Goal: Communication & Community: Answer question/provide support

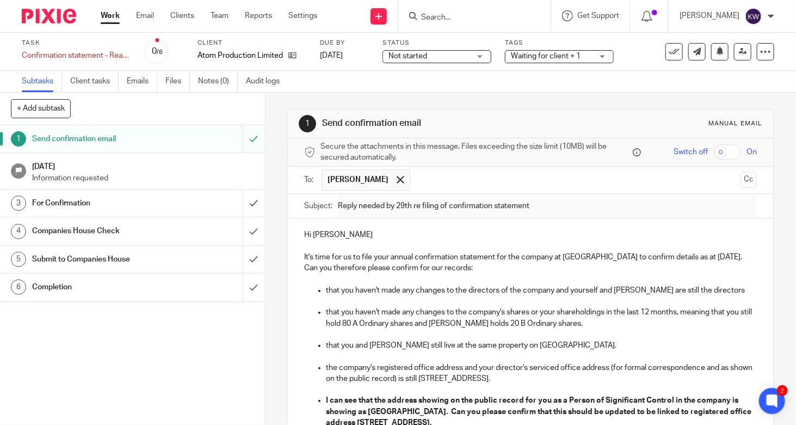
scroll to position [271, 0]
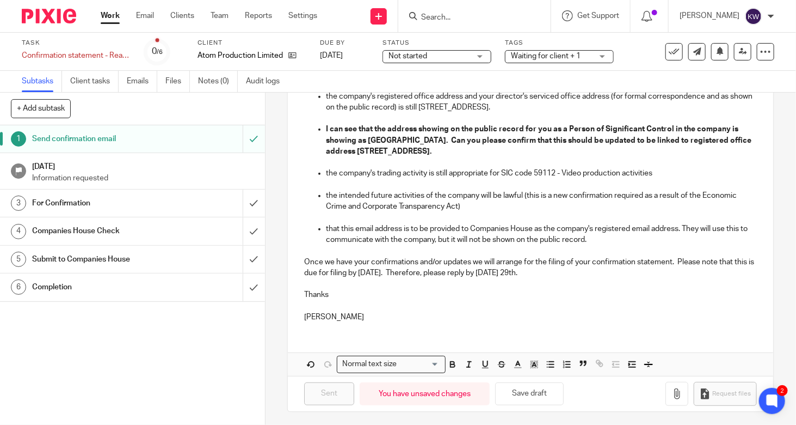
click at [458, 15] on input "Search" at bounding box center [469, 18] width 98 height 10
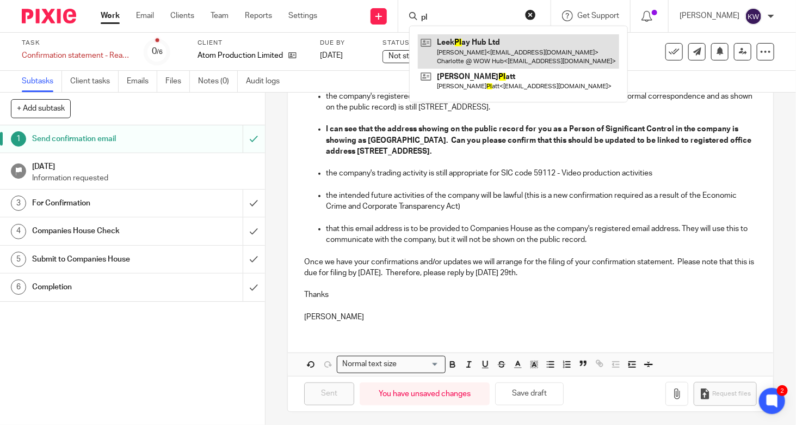
type input "pl"
click at [471, 53] on link at bounding box center [518, 51] width 201 height 34
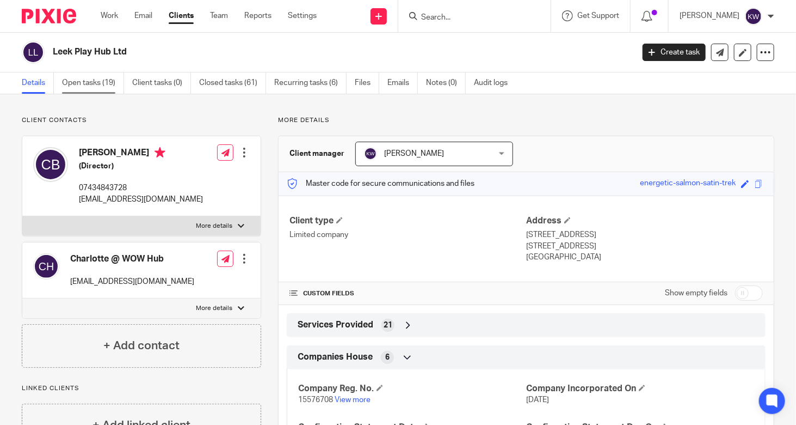
click at [86, 87] on link "Open tasks (19)" at bounding box center [93, 82] width 62 height 21
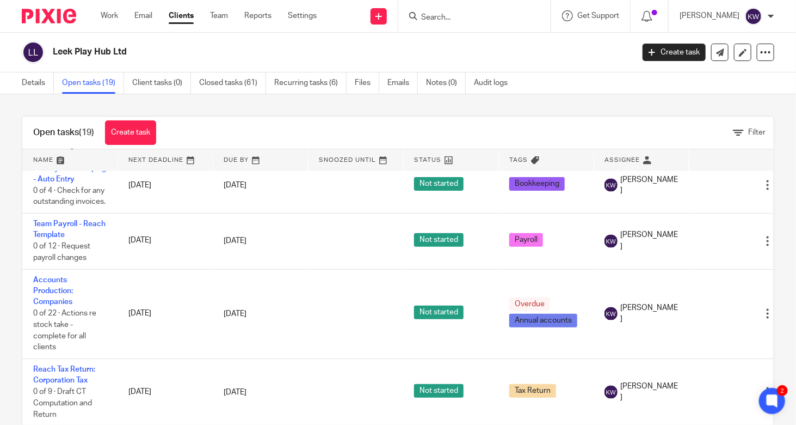
scroll to position [980, 0]
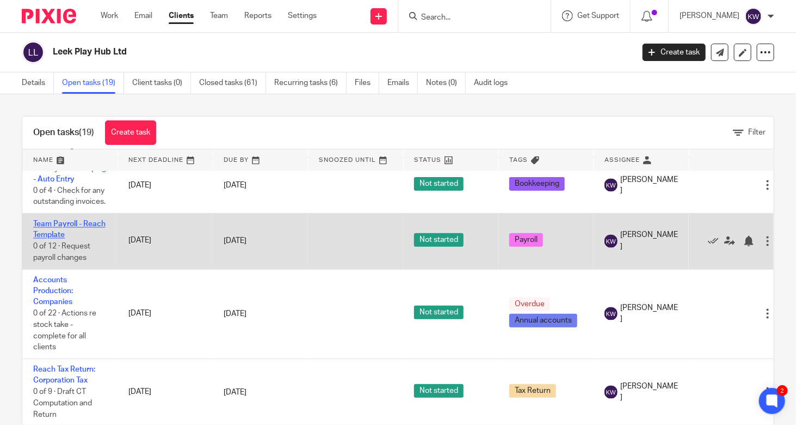
click at [51, 239] on link "Team Payroll - Reach Template" at bounding box center [69, 229] width 72 height 19
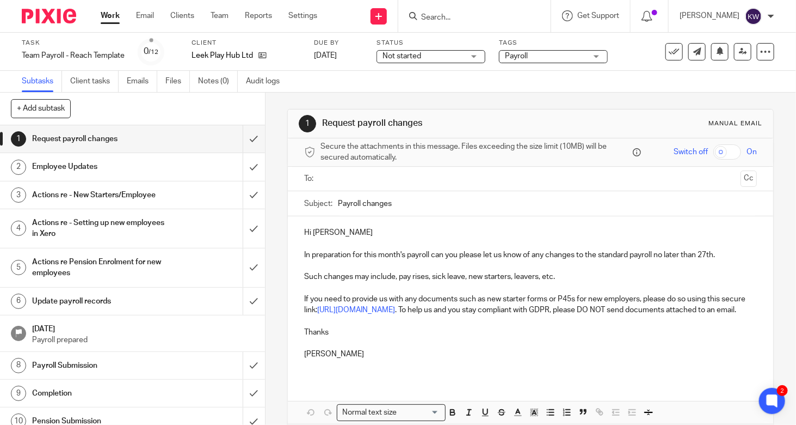
click at [88, 193] on h1 "Actions re - New Starters/Employee" at bounding box center [98, 195] width 133 height 16
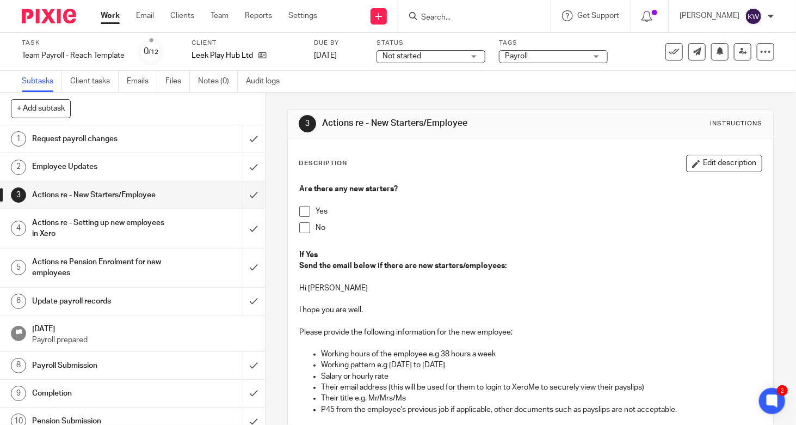
click at [301, 210] on span at bounding box center [304, 211] width 11 height 11
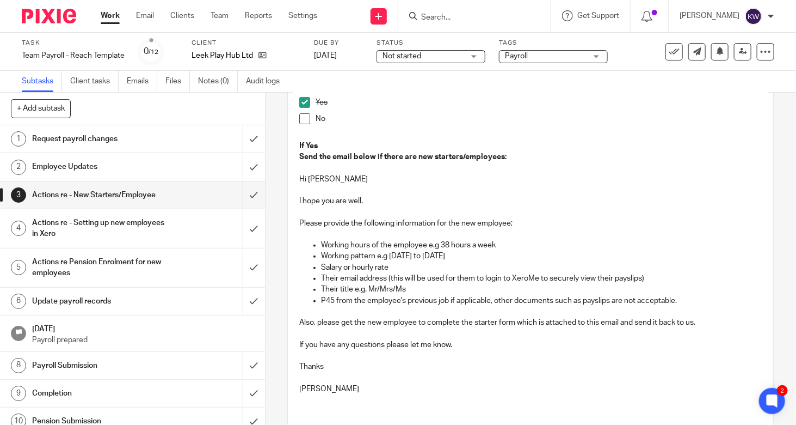
scroll to position [163, 0]
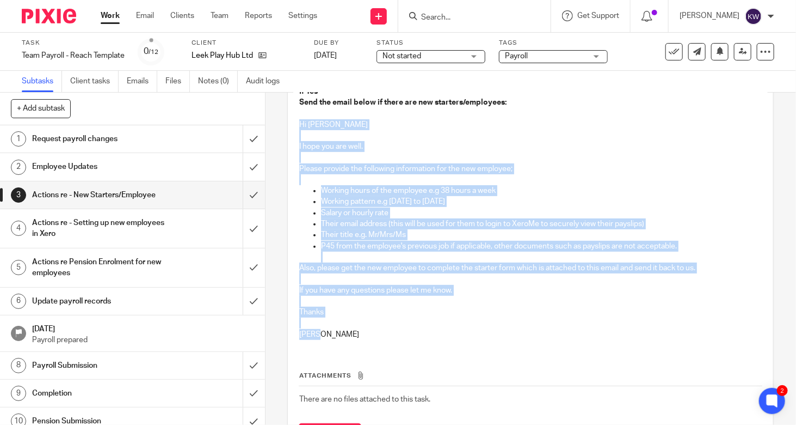
drag, startPoint x: 323, startPoint y: 332, endPoint x: 295, endPoint y: 125, distance: 209.3
click at [295, 125] on div "Are there any new starters? Yes No If Yes Send the email below if there are new…" at bounding box center [531, 181] width 474 height 333
copy div "Hi Charlotte I hope you are well. Please provide the following information for …"
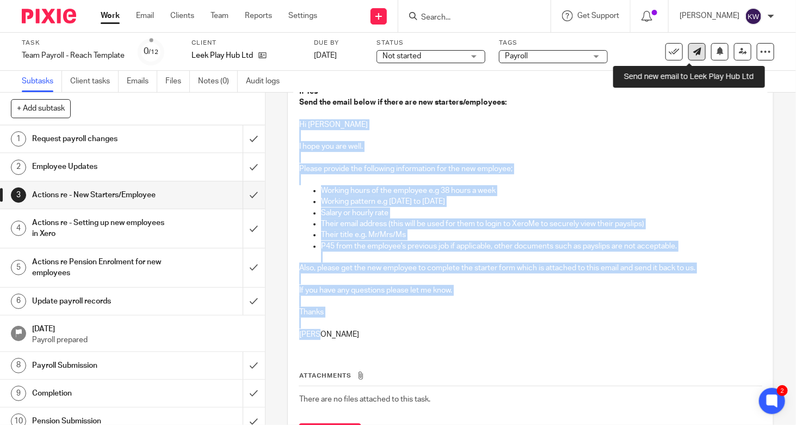
click at [694, 55] on icon at bounding box center [698, 51] width 8 height 8
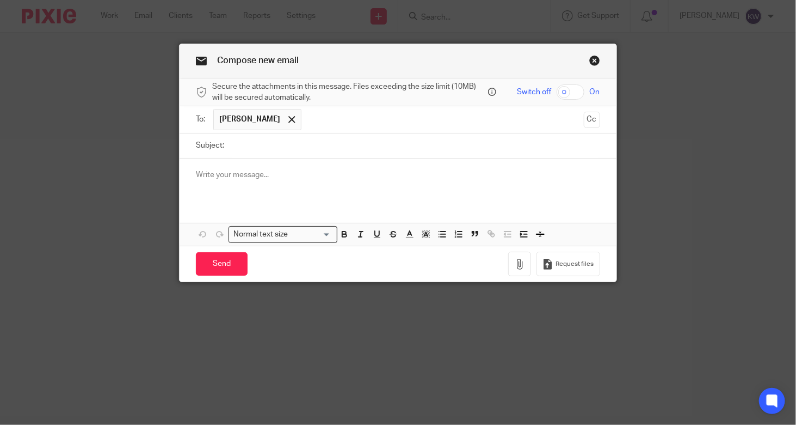
click at [554, 172] on p at bounding box center [398, 174] width 404 height 11
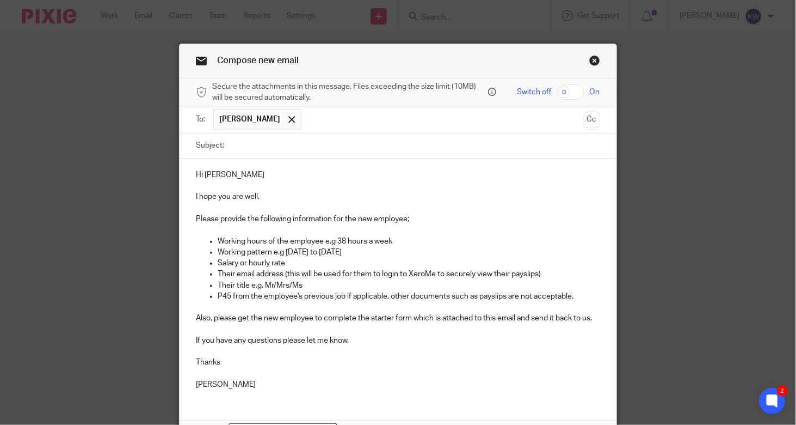
click at [196, 216] on p "Please provide the following information for the new employee;" at bounding box center [398, 218] width 404 height 11
click at [396, 216] on p "In readiness for August's payroll, can you please provide the following informa…" at bounding box center [398, 218] width 404 height 11
drag, startPoint x: 494, startPoint y: 214, endPoint x: 544, endPoint y: 213, distance: 50.1
click at [544, 213] on p "In readiness for August's payroll, can you please provide the following informa…" at bounding box center [398, 218] width 404 height 11
drag, startPoint x: 320, startPoint y: 241, endPoint x: 265, endPoint y: 238, distance: 55.0
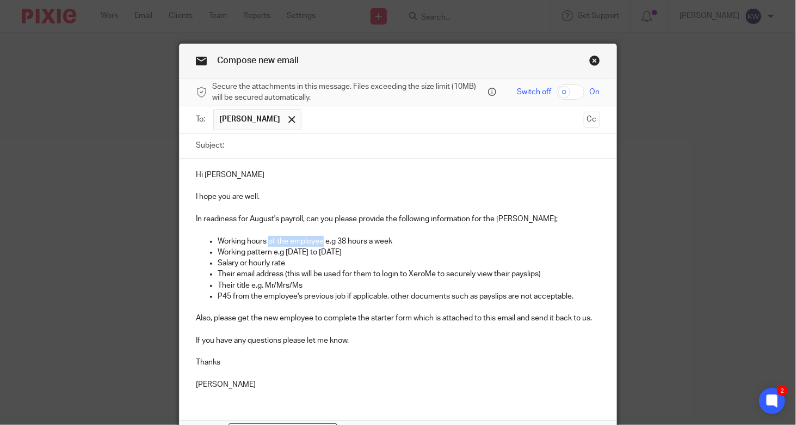
click at [265, 238] on p "Working hours of the employee e.g 38 hours a week" at bounding box center [409, 241] width 383 height 11
click at [218, 242] on p "Working hours e.g 38 hours a week" at bounding box center [409, 241] width 383 height 11
click at [244, 236] on p "Standard working hours e.g 38 hours a week" at bounding box center [409, 241] width 383 height 11
click at [362, 249] on p "Working pattern e.g Monday to Friday" at bounding box center [409, 252] width 383 height 11
click at [360, 236] on p "Standard or minimum working hours e.g 38 hours a week" at bounding box center [409, 241] width 383 height 11
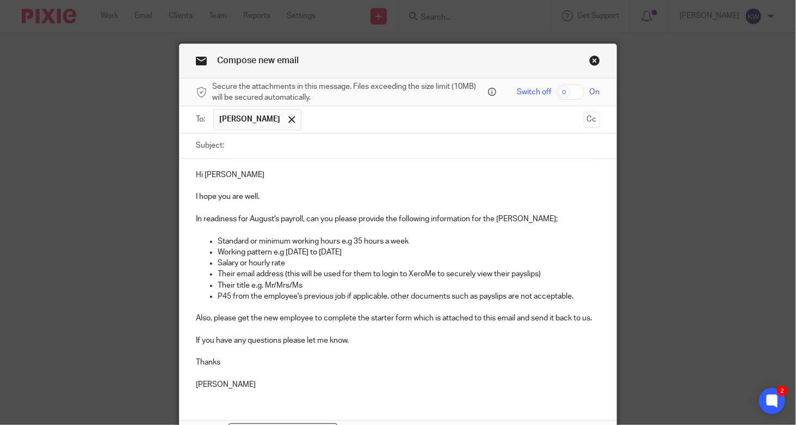
click at [360, 252] on p "Working pattern e.g Monday to Friday" at bounding box center [409, 252] width 383 height 11
drag, startPoint x: 247, startPoint y: 293, endPoint x: 298, endPoint y: 292, distance: 50.6
click at [298, 292] on p "P45 from the employee's previous job if applicable, other documents such as pay…" at bounding box center [409, 296] width 383 height 11
drag, startPoint x: 344, startPoint y: 292, endPoint x: 541, endPoint y: 293, distance: 196.5
click at [541, 293] on p "P45 from her previous job if applicable, other documents such as payslips are n…" at bounding box center [409, 296] width 383 height 11
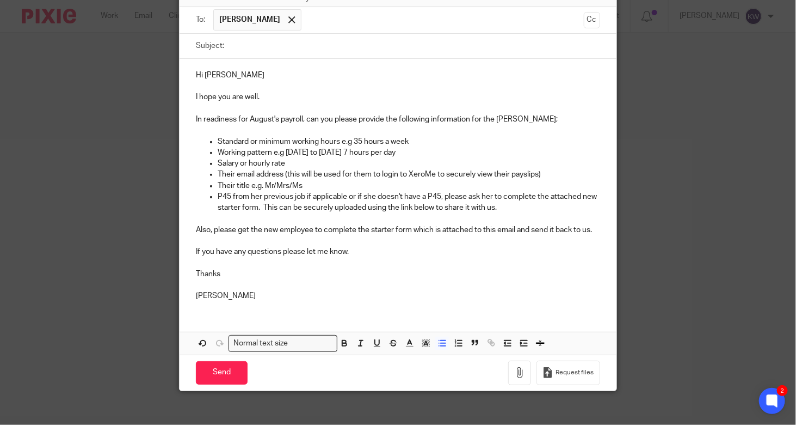
scroll to position [106, 0]
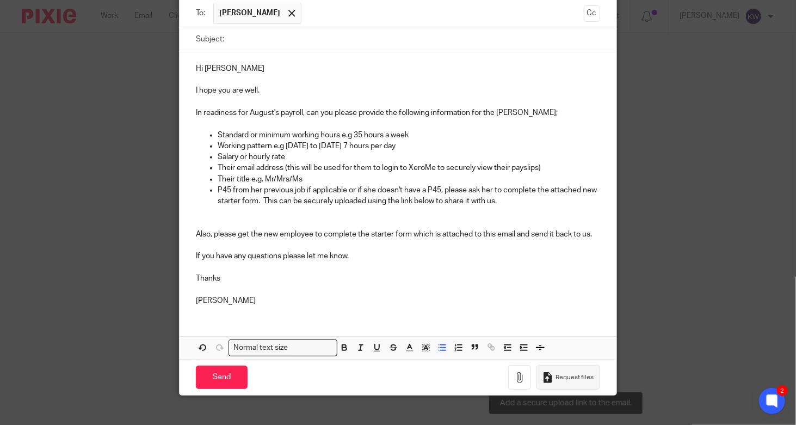
click at [556, 373] on span "Request files" at bounding box center [575, 377] width 39 height 9
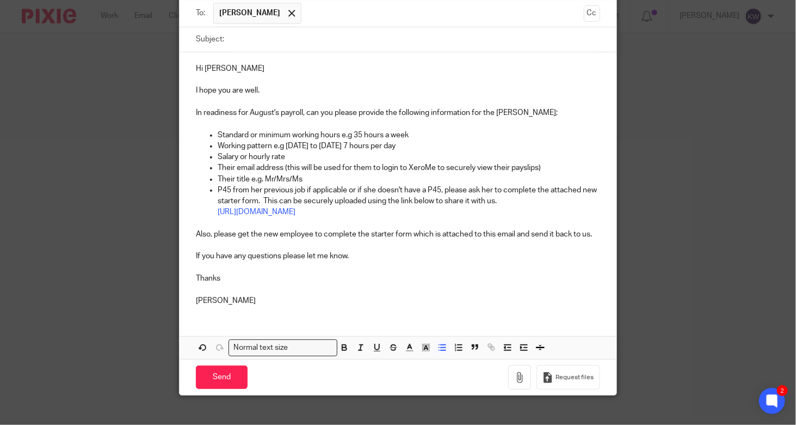
click at [492, 155] on p "Salary or hourly rate" at bounding box center [409, 156] width 383 height 11
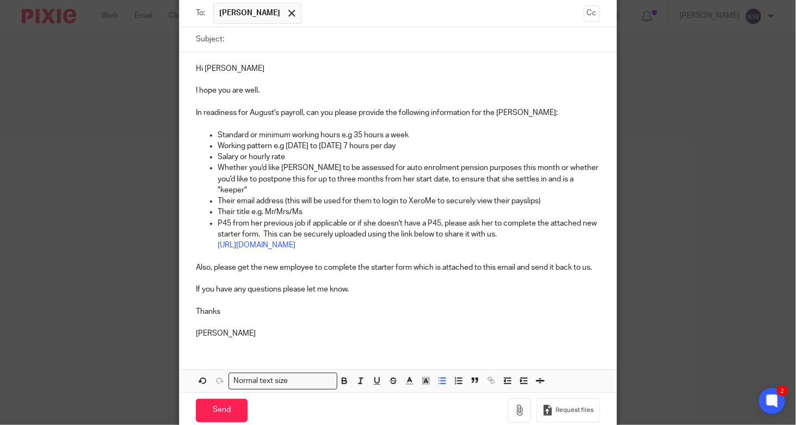
click at [436, 133] on p "Standard or minimum working hours e.g 35 hours a week" at bounding box center [409, 135] width 383 height 11
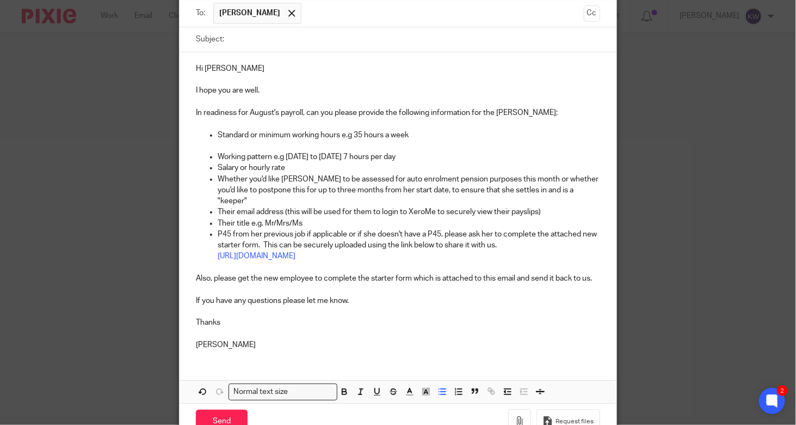
click at [404, 154] on p "Working pattern e.g Monday to Friday 7 hours per day" at bounding box center [409, 156] width 383 height 11
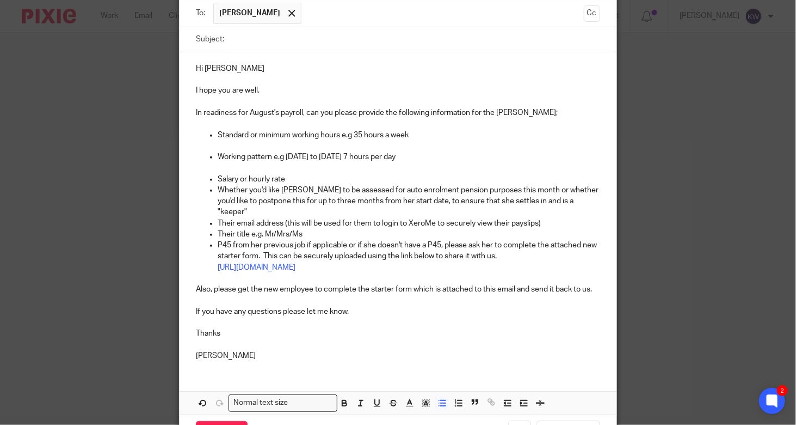
click at [377, 174] on p "Salary or hourly rate" at bounding box center [409, 179] width 383 height 11
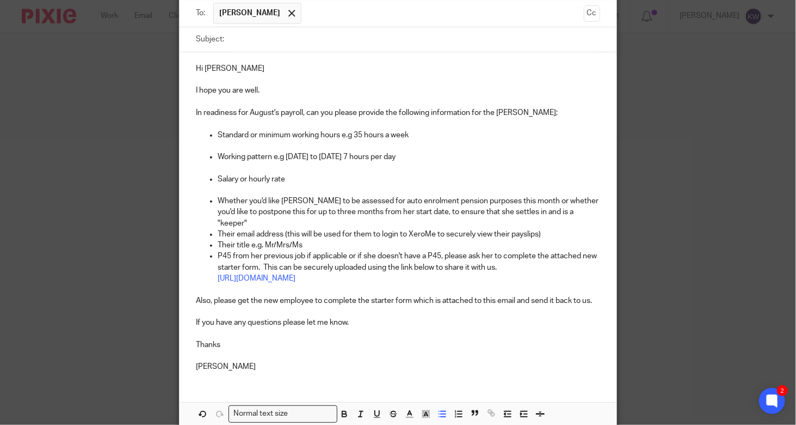
click at [570, 210] on p "Whether you'd like Ellen to be assessed for auto enrolment pension purposes thi…" at bounding box center [409, 211] width 383 height 33
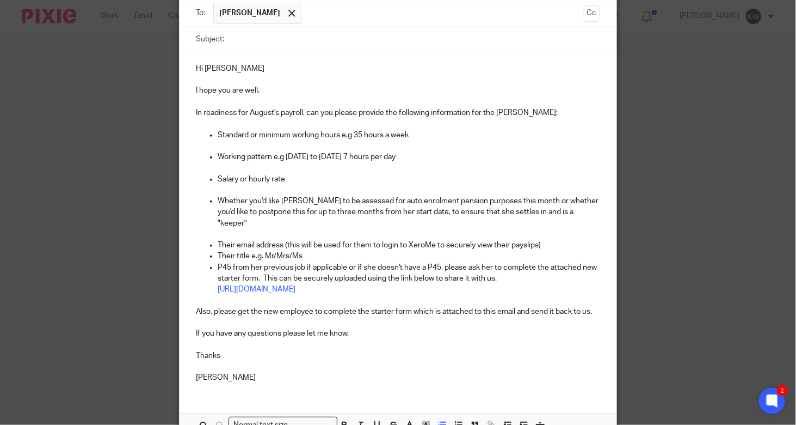
click at [551, 240] on p "Their email address (this will be used for them to login to XeroMe to securely …" at bounding box center [409, 245] width 383 height 11
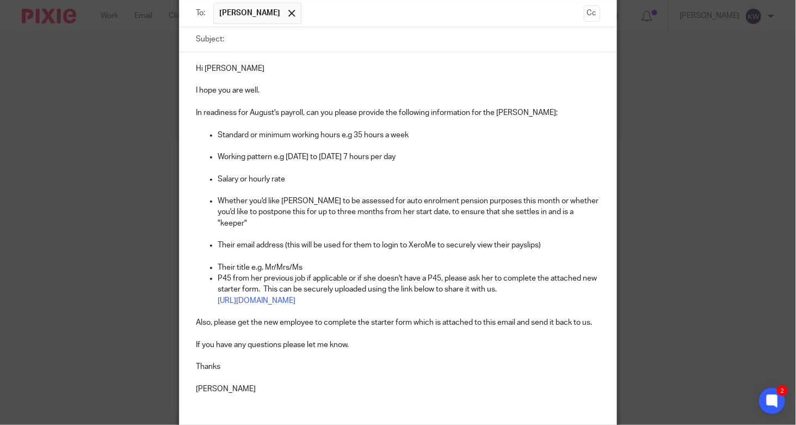
click at [345, 250] on p at bounding box center [409, 255] width 383 height 11
click at [344, 262] on p "Their title e.g. Mr/Mrs/Ms" at bounding box center [409, 267] width 383 height 11
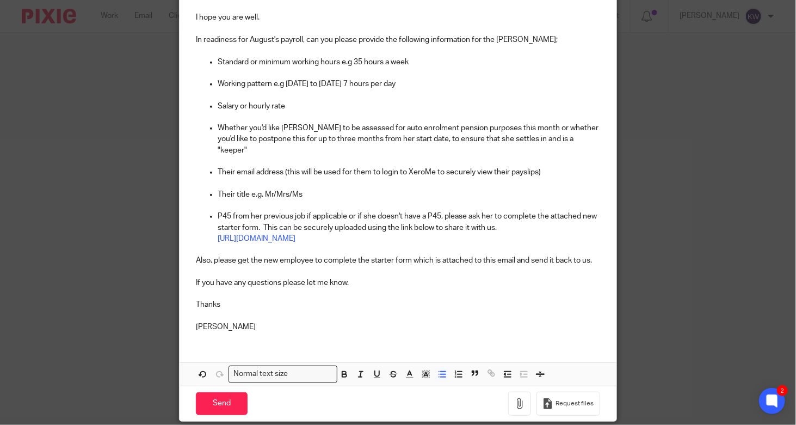
scroll to position [205, 0]
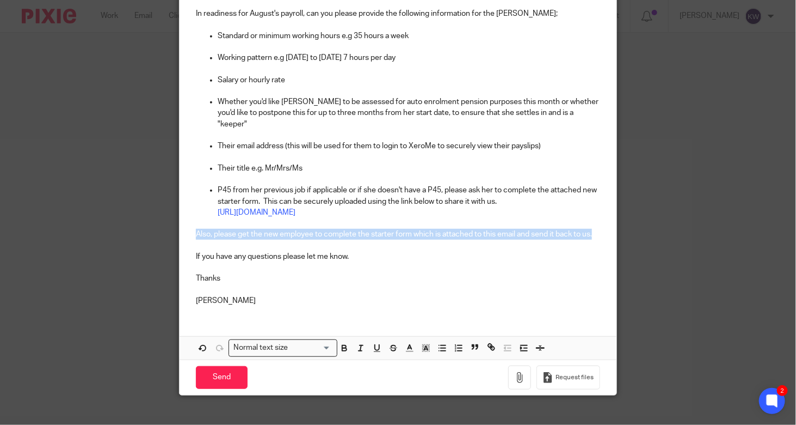
drag, startPoint x: 595, startPoint y: 223, endPoint x: 186, endPoint y: 225, distance: 408.8
click at [186, 225] on div "Hi Charlotte I hope you are well. In readiness for August's payroll, can you pl…" at bounding box center [398, 133] width 437 height 361
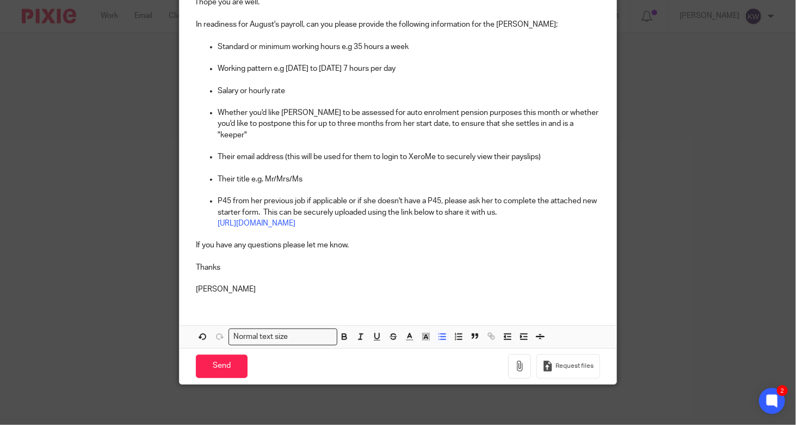
scroll to position [183, 0]
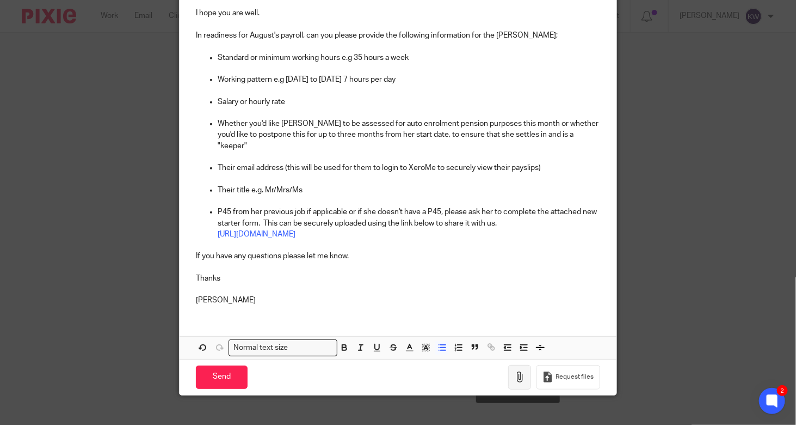
click at [522, 371] on icon "button" at bounding box center [519, 376] width 11 height 11
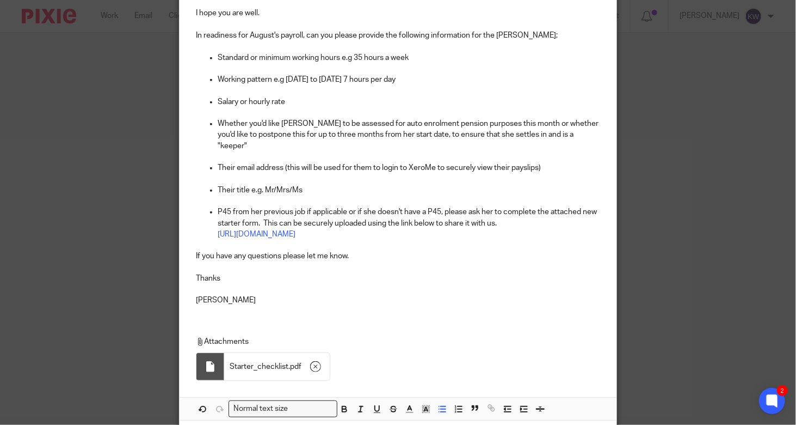
click at [482, 33] on p "In readiness for August's payroll, can you please provide the following informa…" at bounding box center [398, 35] width 404 height 11
click at [511, 229] on p "https://reach-accounting.usepixie.net/u/8bf7b1593e73e2cb54b91213eaca44c0" at bounding box center [409, 234] width 383 height 11
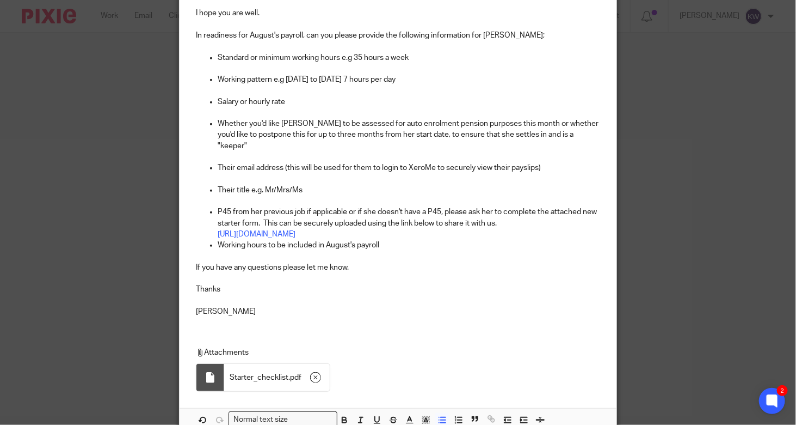
click at [564, 229] on p "https://reach-accounting.usepixie.net/u/8bf7b1593e73e2cb54b91213eaca44c0" at bounding box center [409, 234] width 383 height 11
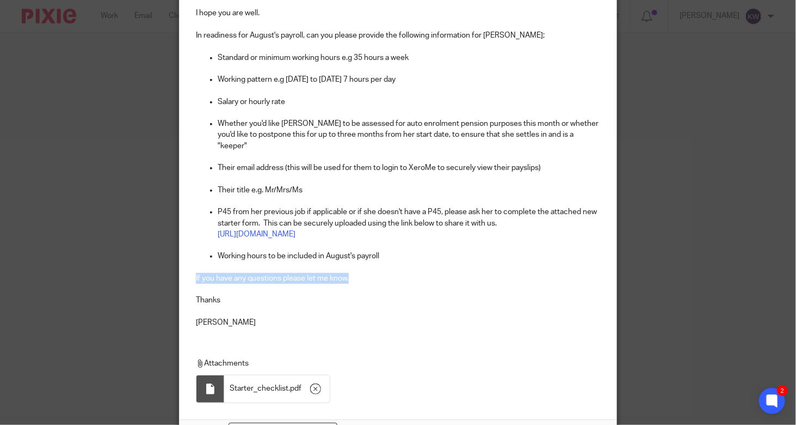
drag, startPoint x: 351, startPoint y: 269, endPoint x: 176, endPoint y: 261, distance: 174.9
click at [180, 261] on div "Hi Charlotte I hope you are well. In readiness for August's payroll, can you pl…" at bounding box center [398, 155] width 437 height 361
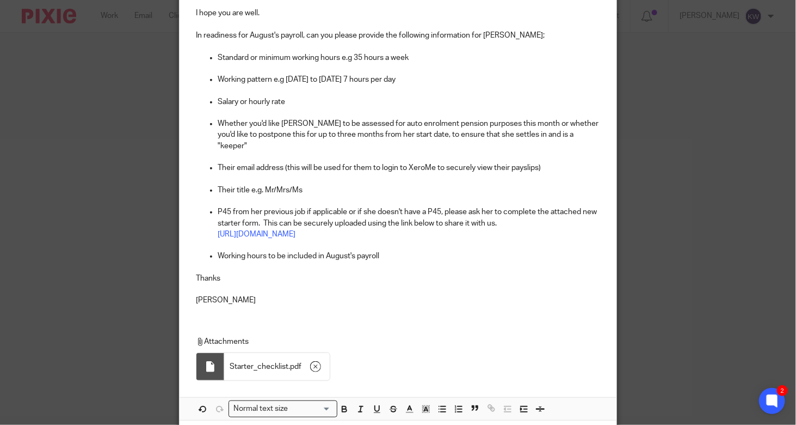
click at [274, 305] on div "Hi Charlotte I hope you are well. In readiness for August's payroll, can you pl…" at bounding box center [398, 197] width 437 height 445
click at [261, 295] on p "[PERSON_NAME]" at bounding box center [398, 300] width 404 height 11
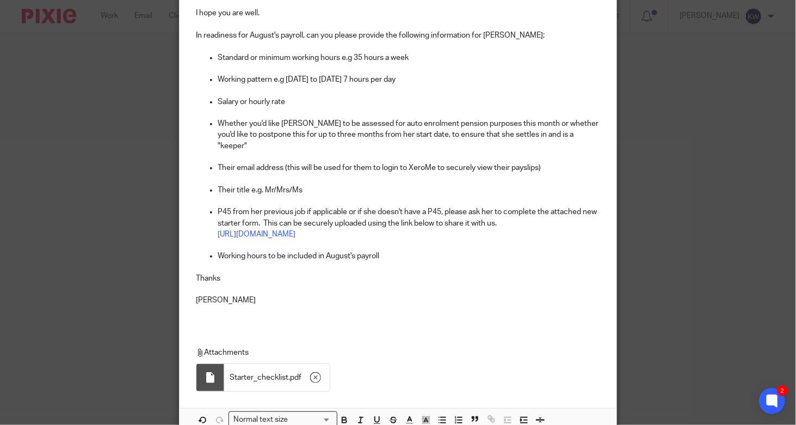
click at [262, 262] on p at bounding box center [398, 267] width 404 height 11
click at [499, 33] on p "In readiness for August's payroll, can you please provide the following informa…" at bounding box center [398, 35] width 404 height 11
click at [275, 306] on p at bounding box center [398, 311] width 404 height 11
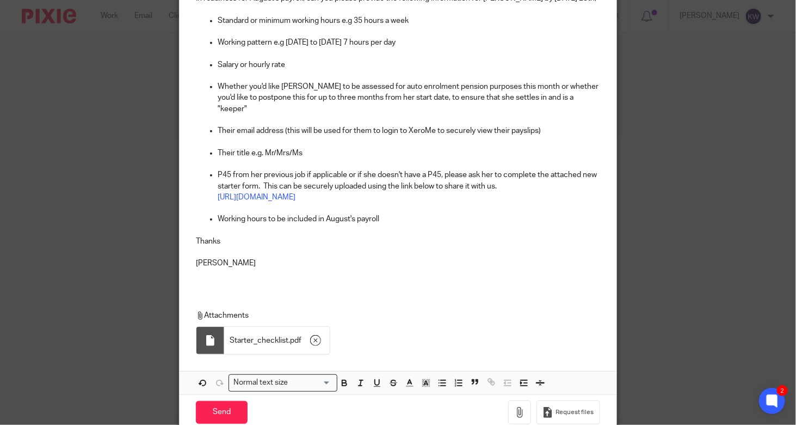
scroll to position [238, 0]
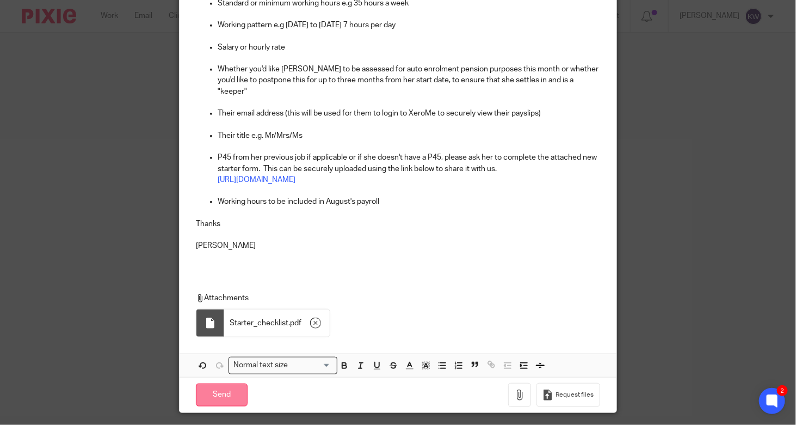
click at [212, 383] on input "Send" at bounding box center [222, 394] width 52 height 23
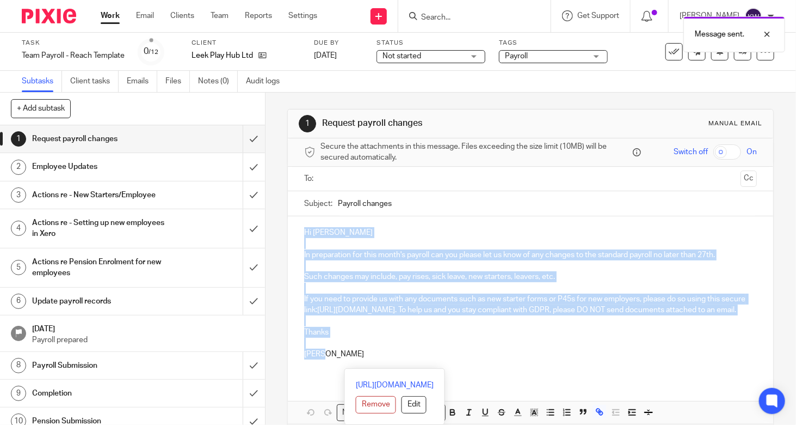
drag, startPoint x: 345, startPoint y: 368, endPoint x: 288, endPoint y: 226, distance: 153.0
click at [288, 226] on div "Hi Charlotte In preparation for this month's payroll can you please let us know…" at bounding box center [531, 297] width 486 height 162
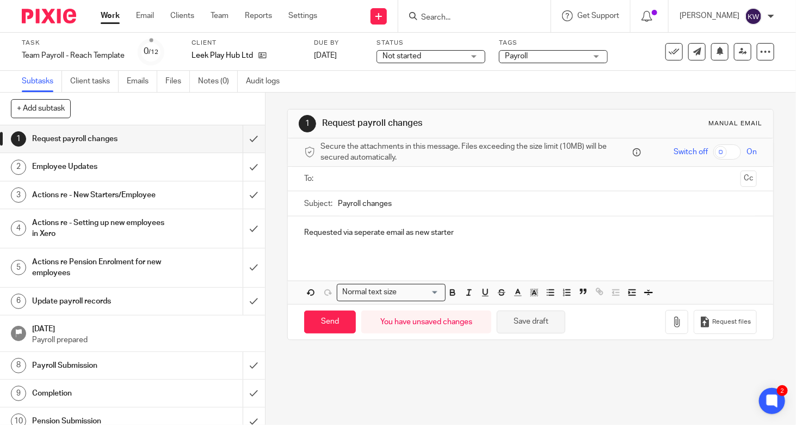
click at [531, 317] on button "Save draft" at bounding box center [531, 321] width 69 height 23
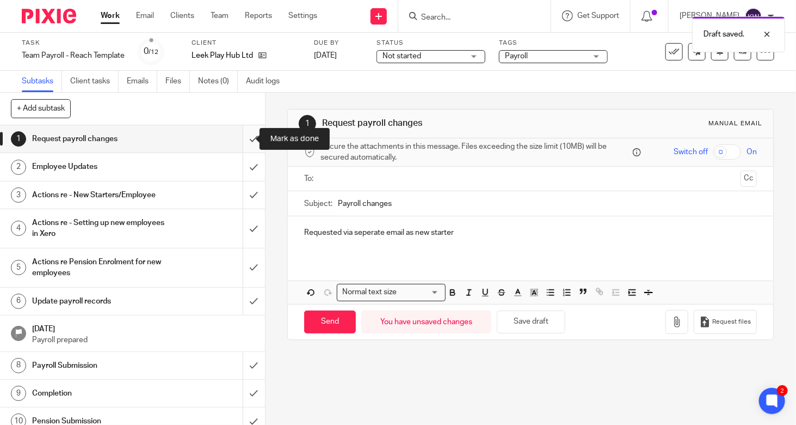
click at [247, 138] on input "submit" at bounding box center [132, 138] width 265 height 27
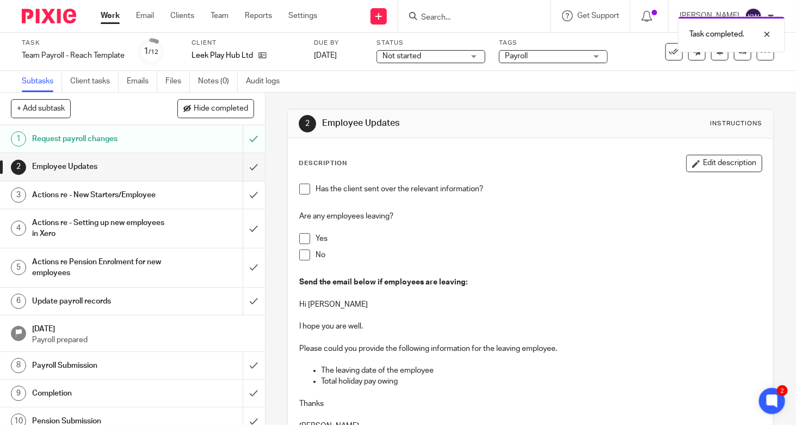
click at [300, 236] on span at bounding box center [304, 238] width 11 height 11
click at [102, 195] on h1 "Actions re - New Starters/Employee" at bounding box center [98, 195] width 133 height 16
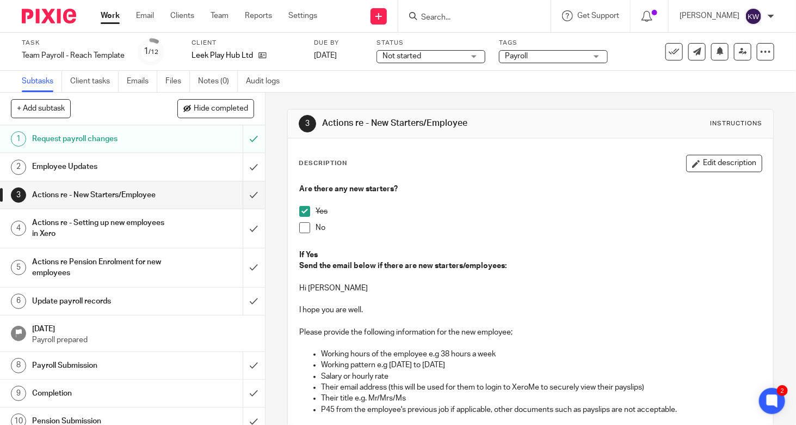
click at [98, 232] on h1 "Actions re - Setting up new employees in Xero" at bounding box center [98, 228] width 133 height 28
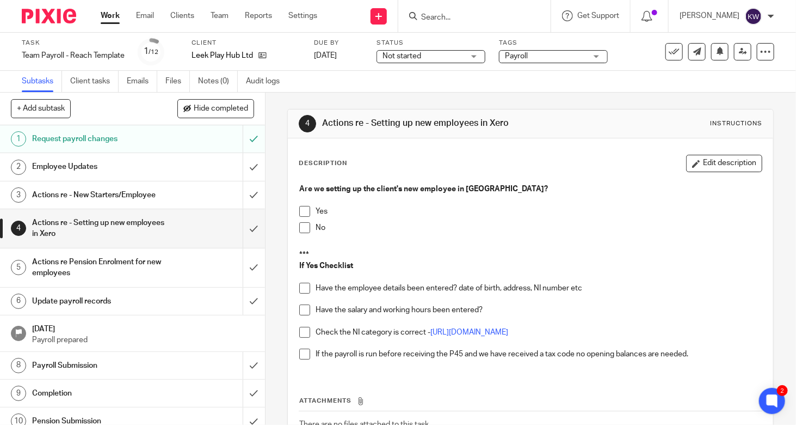
click at [303, 212] on span at bounding box center [304, 211] width 11 height 11
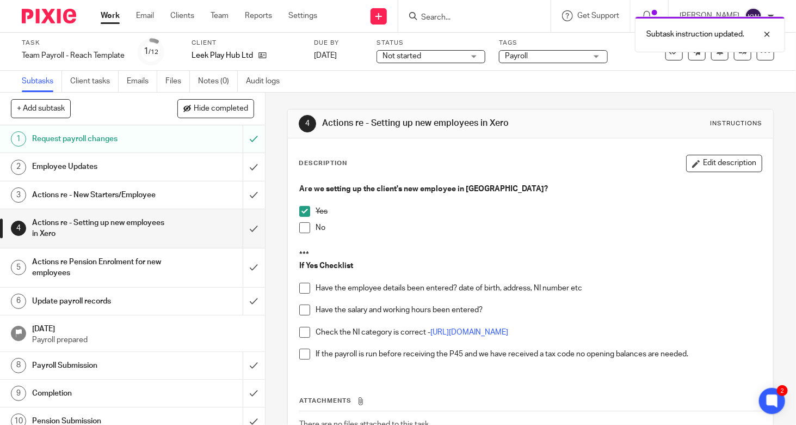
click at [133, 263] on h1 "Actions re Pension Enrolment for new employees" at bounding box center [98, 268] width 133 height 28
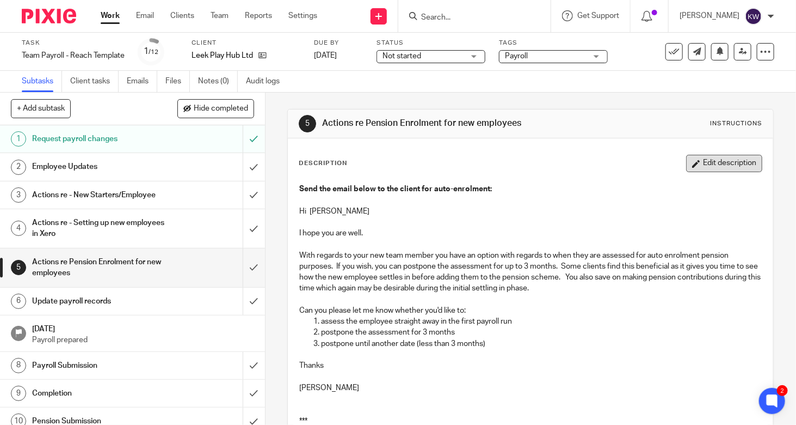
click at [713, 167] on button "Edit description" at bounding box center [724, 163] width 76 height 17
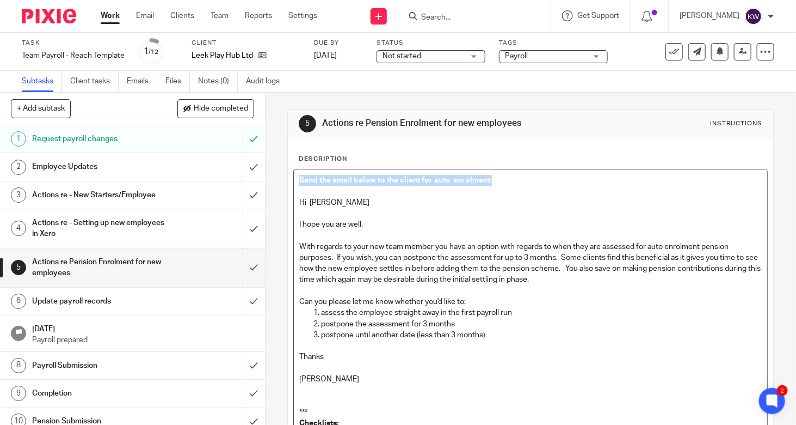
drag, startPoint x: 499, startPoint y: 177, endPoint x: 293, endPoint y: 177, distance: 205.8
click at [294, 177] on div "Send the email below to the client for auto-enrolment: Hi Charlotte I hope you …" at bounding box center [531, 360] width 474 height 382
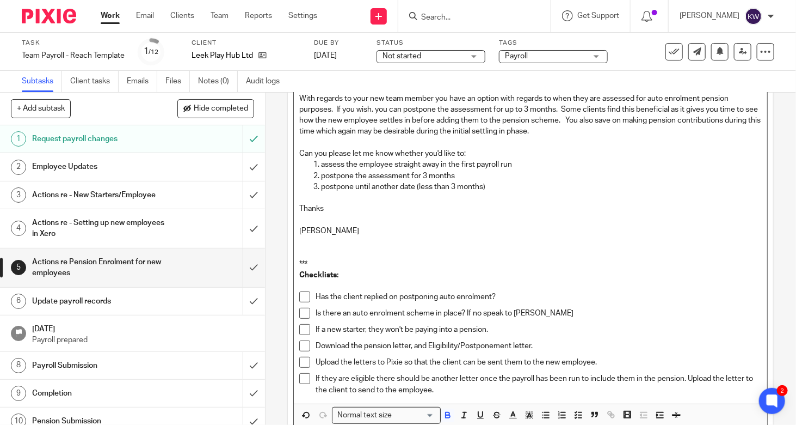
scroll to position [216, 0]
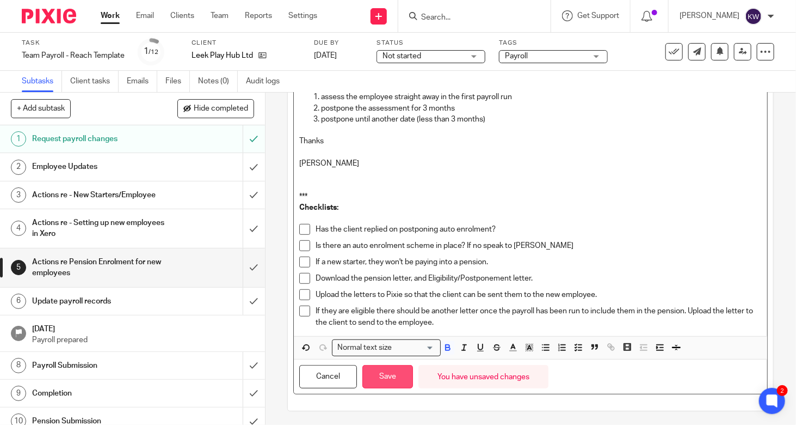
click at [389, 377] on button "Save" at bounding box center [388, 376] width 51 height 23
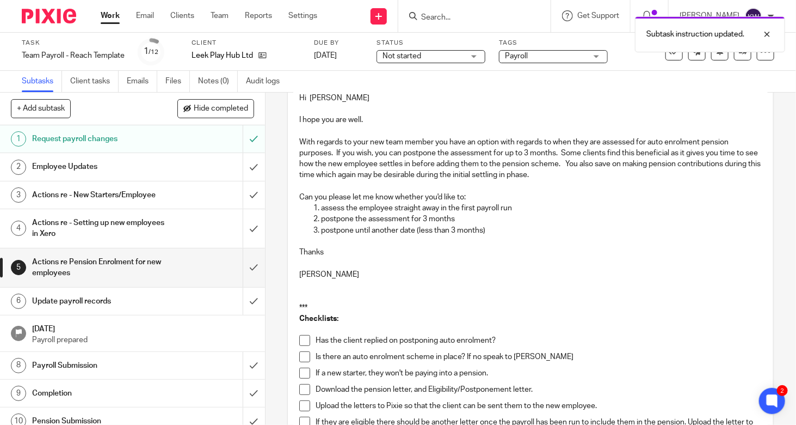
scroll to position [61, 0]
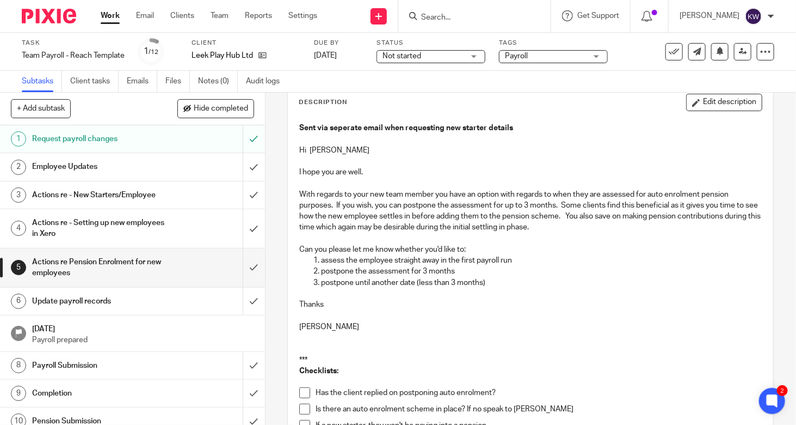
click at [481, 15] on input "Search" at bounding box center [469, 18] width 98 height 10
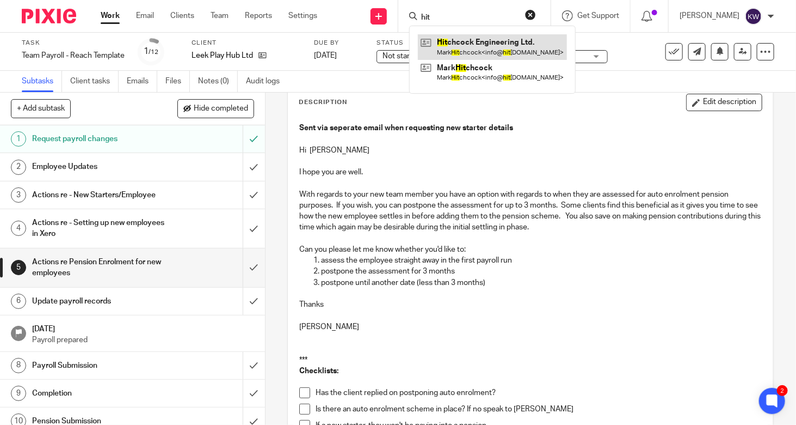
type input "hit"
click at [485, 55] on link at bounding box center [492, 46] width 149 height 25
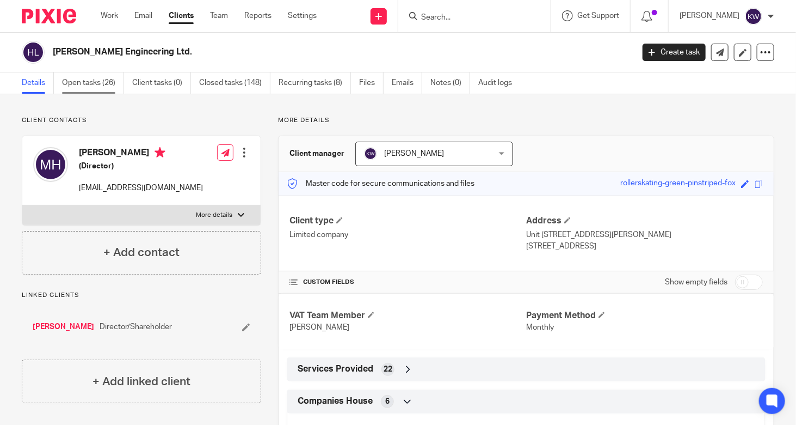
click at [67, 84] on link "Open tasks (26)" at bounding box center [93, 82] width 62 height 21
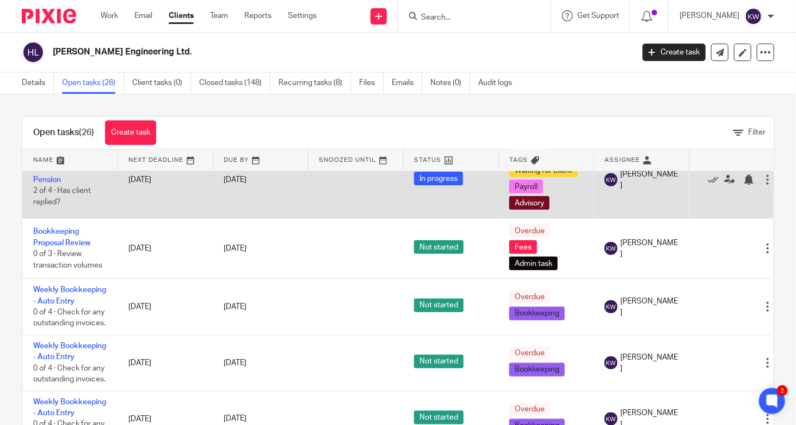
scroll to position [490, 0]
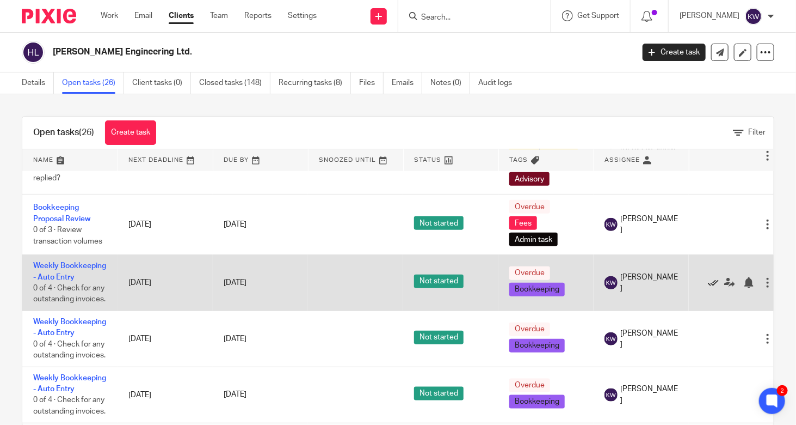
click at [713, 277] on icon at bounding box center [713, 282] width 11 height 11
click at [712, 277] on icon at bounding box center [713, 282] width 11 height 11
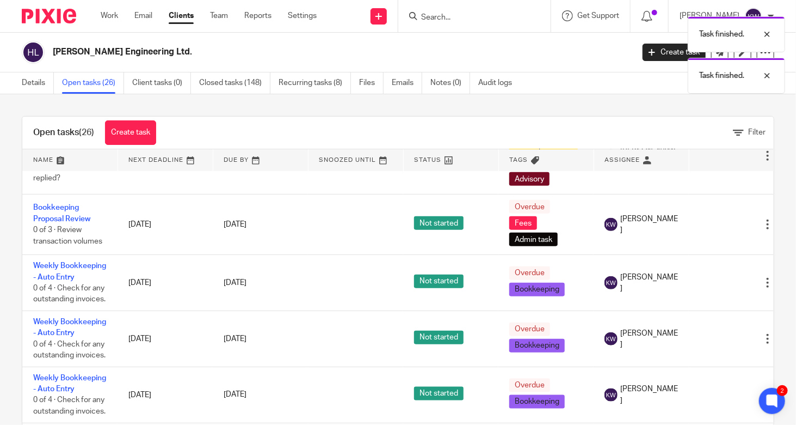
click at [712, 277] on icon at bounding box center [713, 282] width 11 height 11
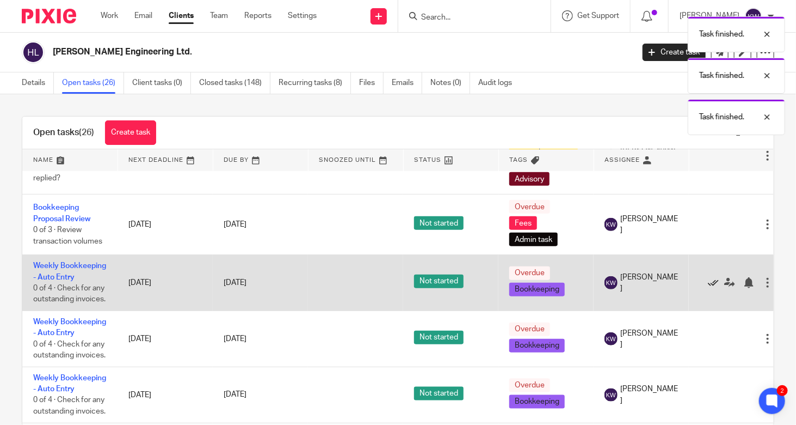
click at [712, 277] on icon at bounding box center [713, 282] width 11 height 11
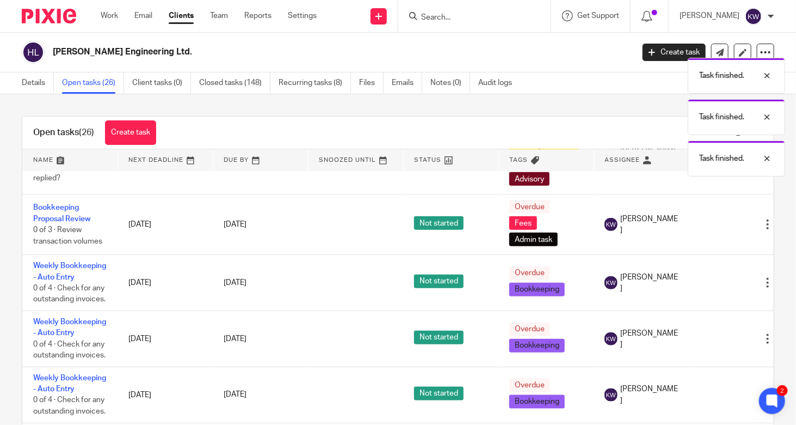
click at [712, 277] on icon at bounding box center [713, 282] width 11 height 11
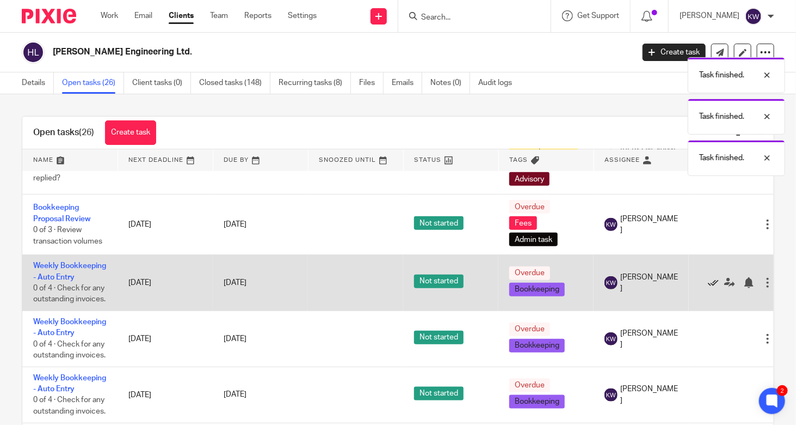
click at [712, 277] on icon at bounding box center [713, 282] width 11 height 11
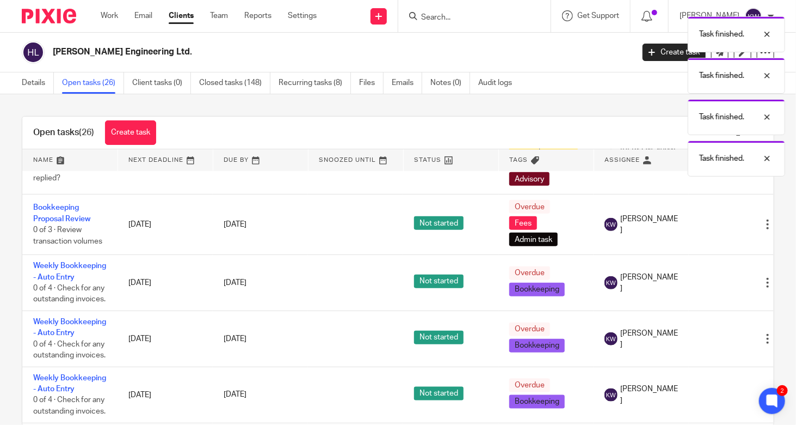
click at [712, 277] on icon at bounding box center [713, 282] width 11 height 11
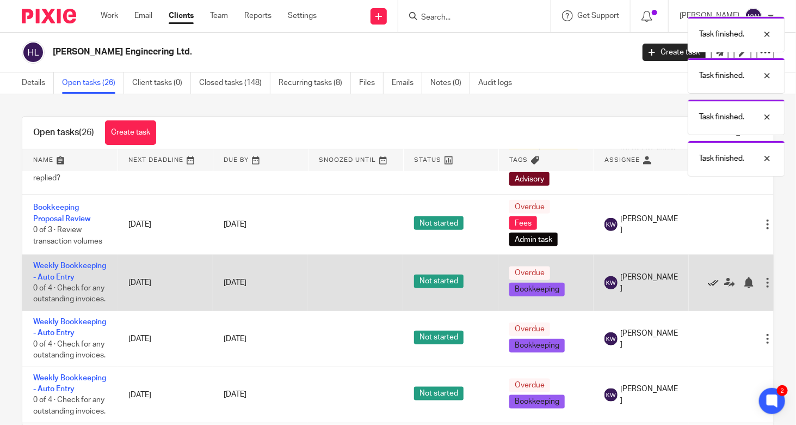
click at [712, 277] on icon at bounding box center [713, 282] width 11 height 11
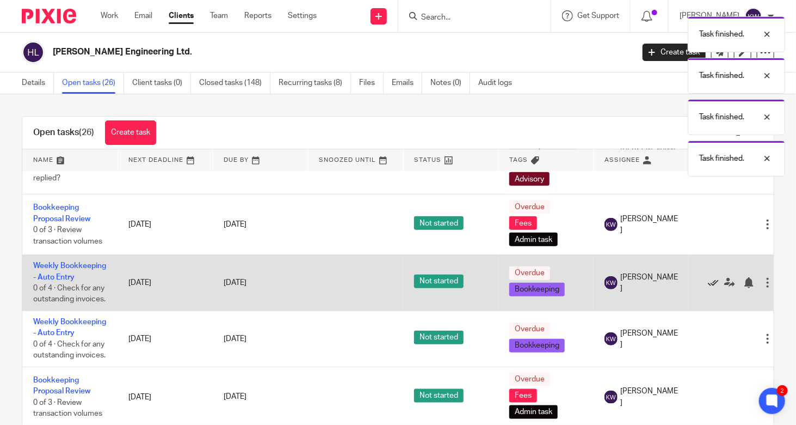
click at [712, 277] on icon at bounding box center [713, 282] width 11 height 11
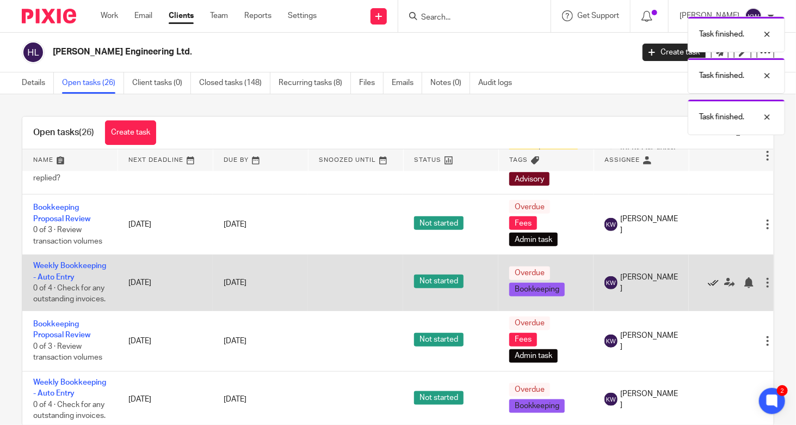
click at [712, 277] on icon at bounding box center [713, 282] width 11 height 11
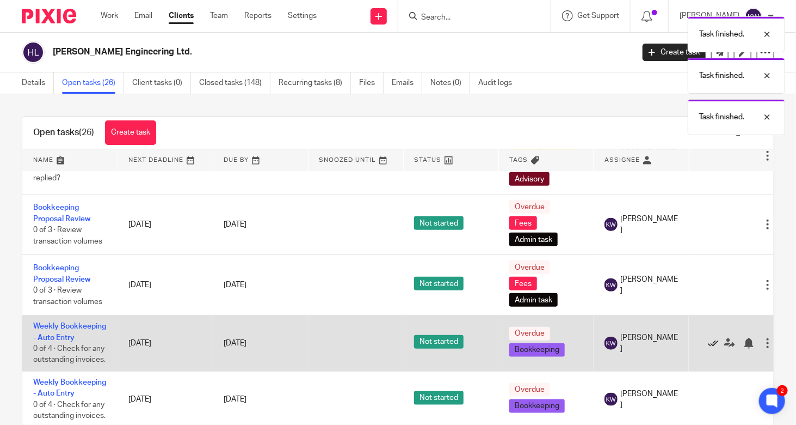
click at [712, 338] on icon at bounding box center [713, 343] width 11 height 11
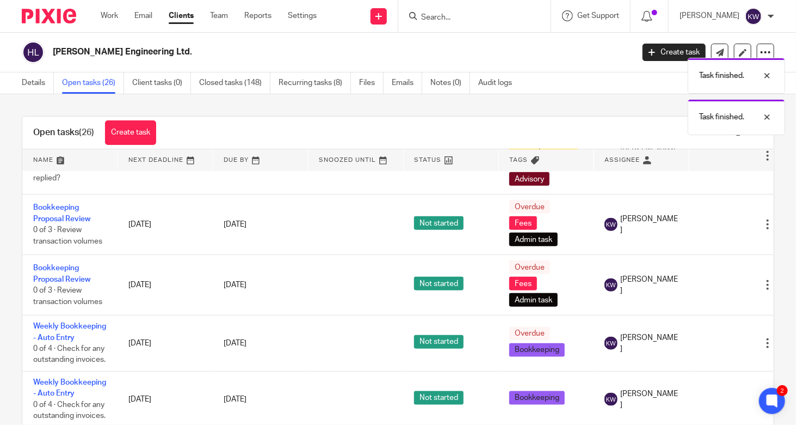
click at [712, 338] on icon at bounding box center [713, 343] width 11 height 11
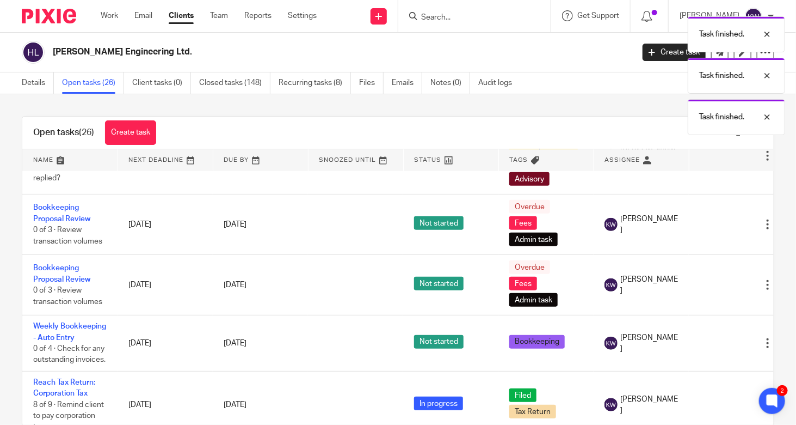
click at [712, 338] on icon at bounding box center [713, 343] width 11 height 11
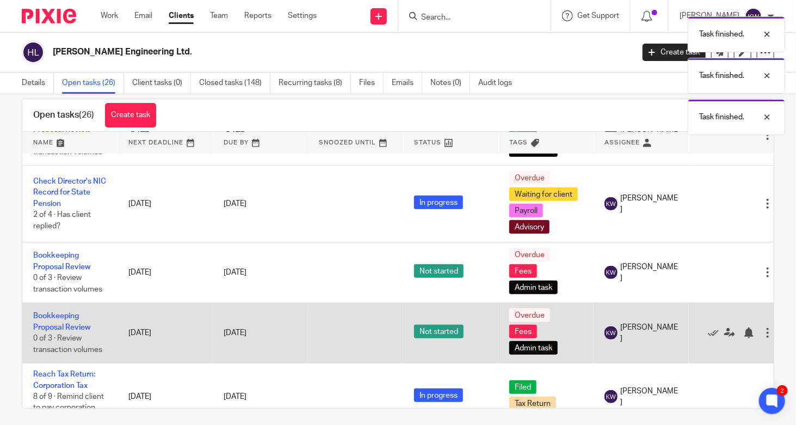
scroll to position [22, 0]
